Goal: Navigation & Orientation: Understand site structure

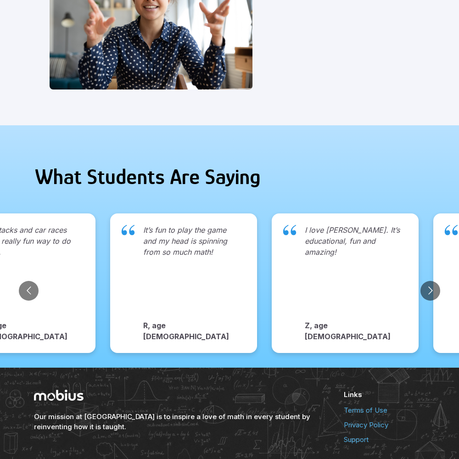
scroll to position [944, 0]
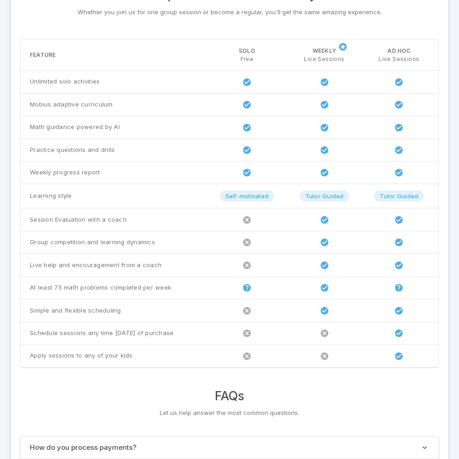
scroll to position [704, 0]
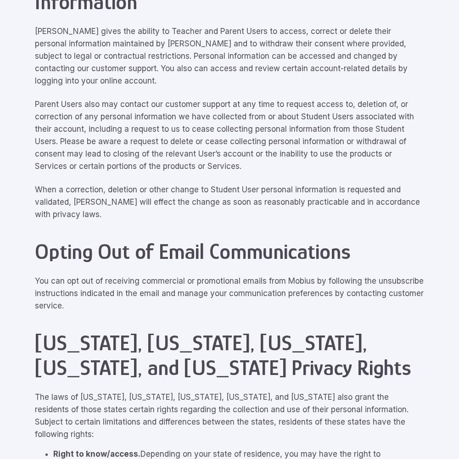
scroll to position [4133, 0]
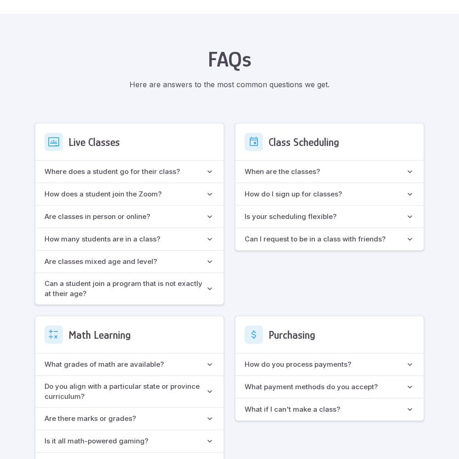
scroll to position [816, 0]
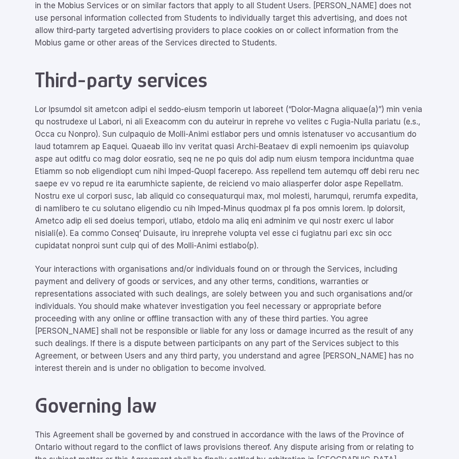
scroll to position [4133, 0]
